Goal: Information Seeking & Learning: Learn about a topic

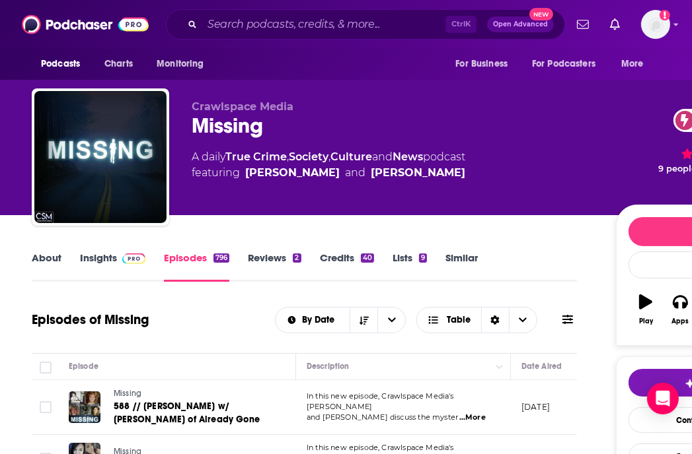
click at [120, 263] on span at bounding box center [131, 258] width 28 height 13
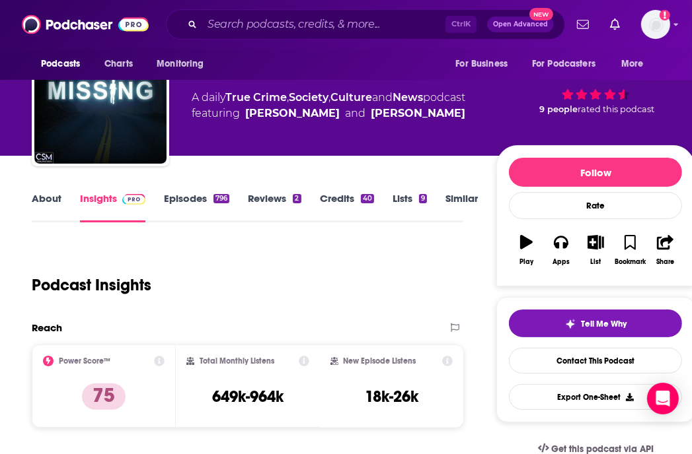
scroll to position [132, 0]
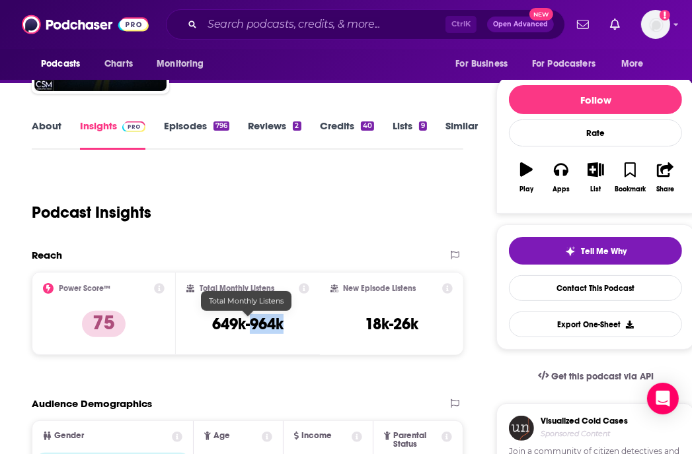
drag, startPoint x: 291, startPoint y: 326, endPoint x: 252, endPoint y: 326, distance: 38.3
click at [252, 326] on div "Total Monthly Listens 649k-964k" at bounding box center [247, 313] width 123 height 61
copy h3 "964k"
click at [275, 249] on div "Reach" at bounding box center [234, 255] width 404 height 13
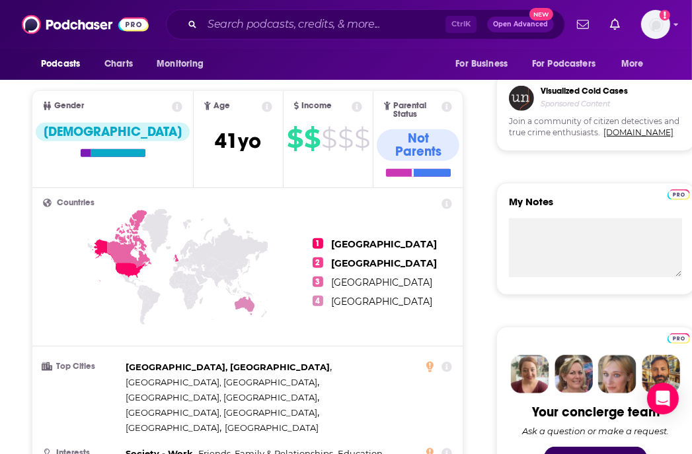
scroll to position [0, 0]
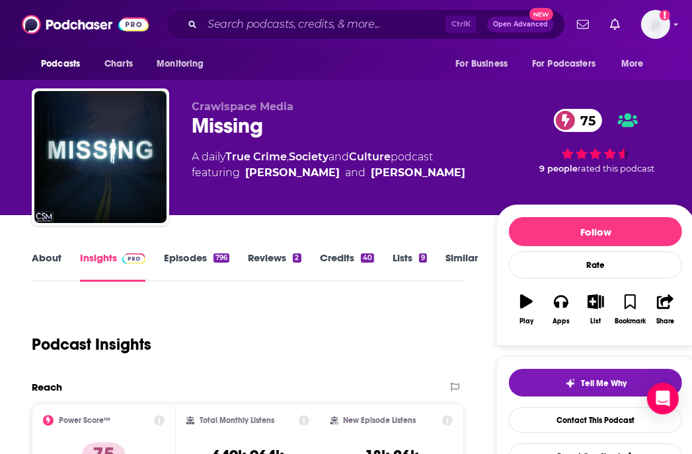
click at [185, 263] on link "Episodes 796" at bounding box center [196, 267] width 65 height 30
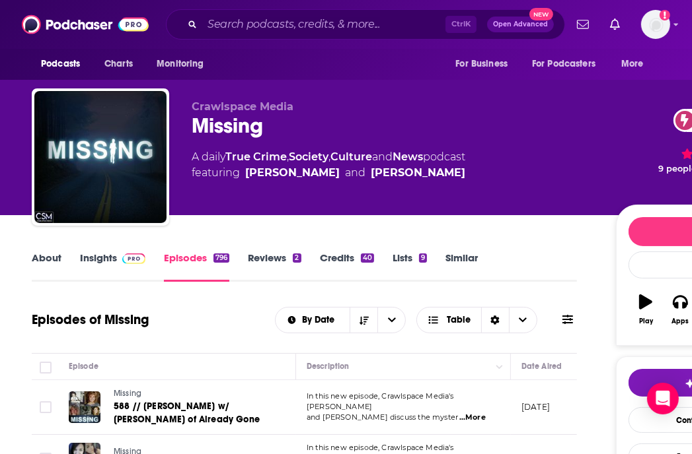
click at [117, 260] on span at bounding box center [131, 258] width 28 height 13
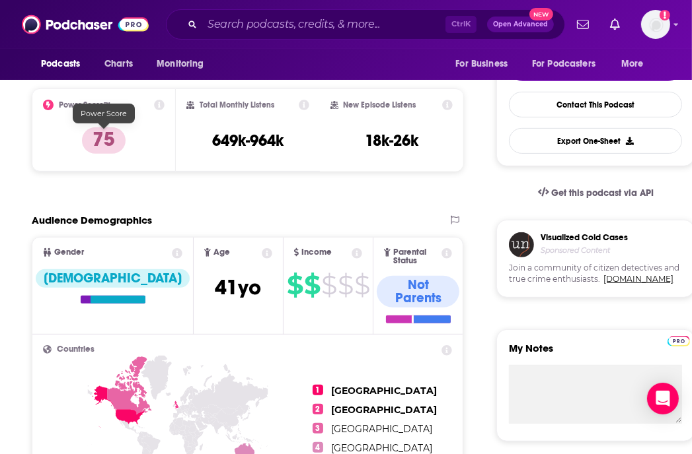
scroll to position [330, 0]
